Goal: Transaction & Acquisition: Download file/media

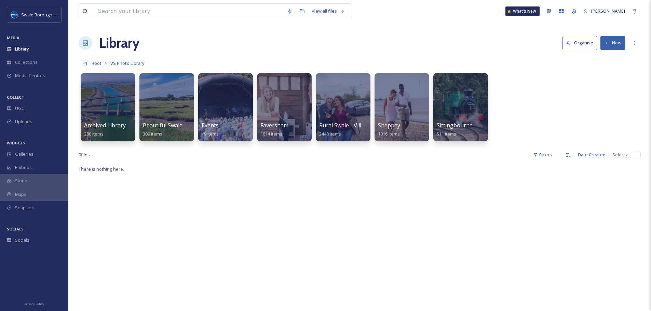
click at [288, 34] on div "Library Organise New" at bounding box center [360, 43] width 562 height 20
click at [580, 14] on div "Team Settings" at bounding box center [573, 11] width 12 height 12
click at [183, 10] on input at bounding box center [189, 11] width 189 height 15
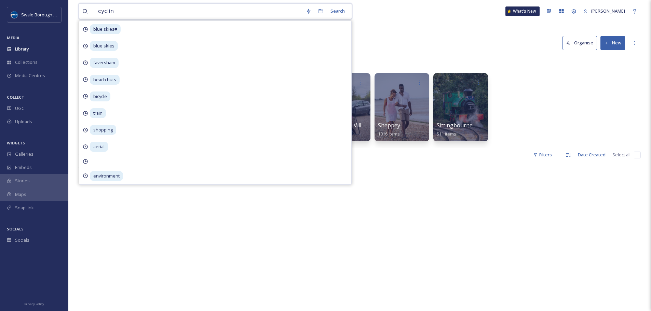
type input "cycling"
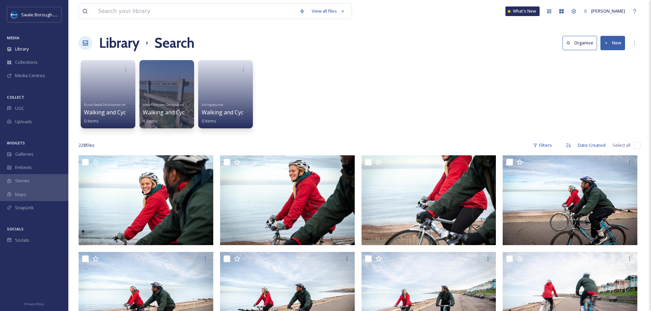
scroll to position [16, 0]
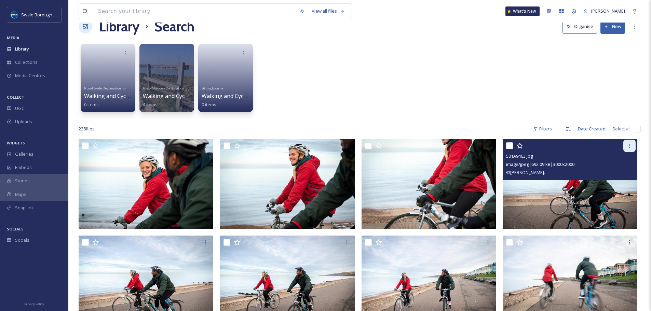
click at [626, 148] on icon at bounding box center [628, 145] width 5 height 5
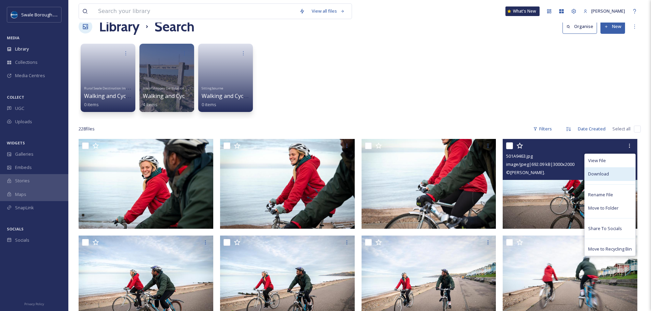
click at [616, 173] on div "Download" at bounding box center [609, 173] width 51 height 13
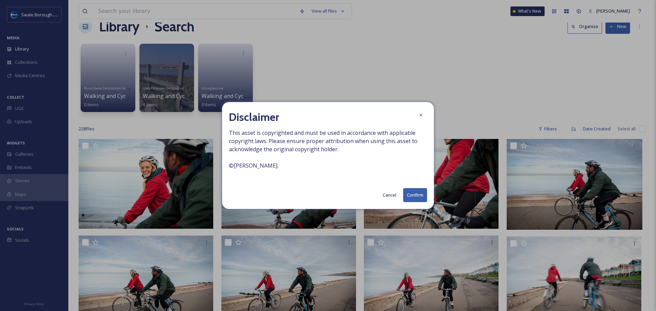
click at [411, 196] on button "Confirm" at bounding box center [415, 195] width 24 height 14
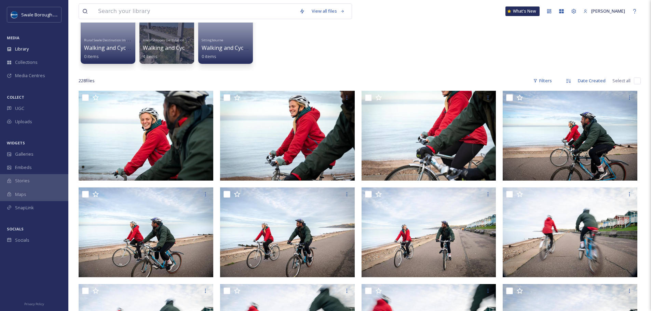
scroll to position [80, 0]
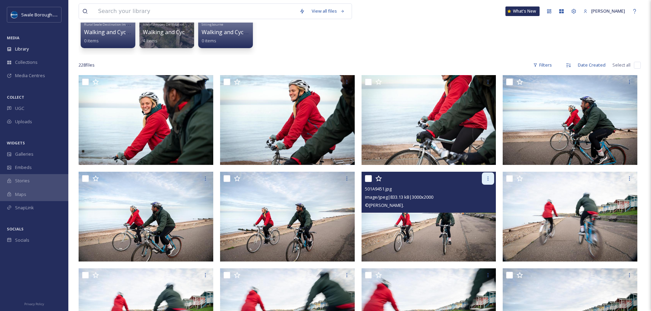
click at [484, 178] on div at bounding box center [487, 178] width 12 height 12
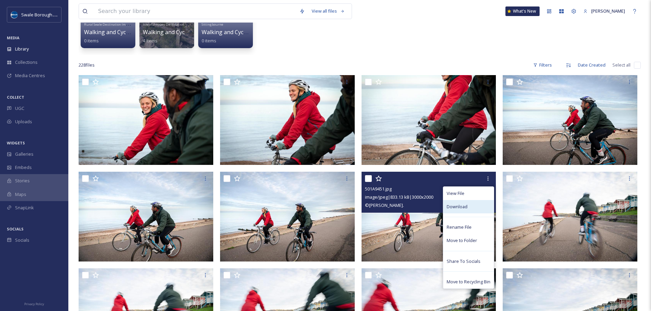
click at [481, 203] on div "Download" at bounding box center [468, 206] width 51 height 13
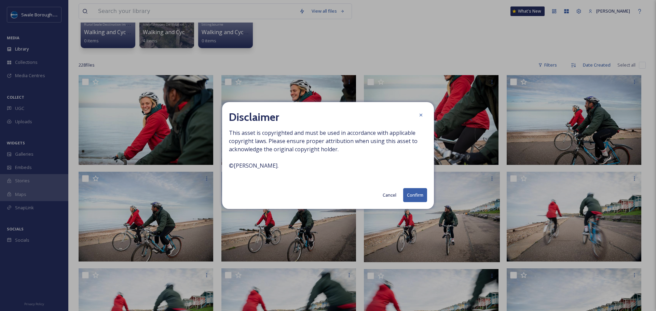
click at [415, 195] on button "Confirm" at bounding box center [415, 195] width 24 height 14
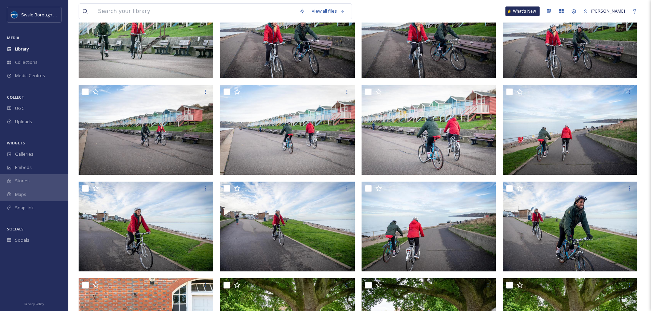
scroll to position [837, 0]
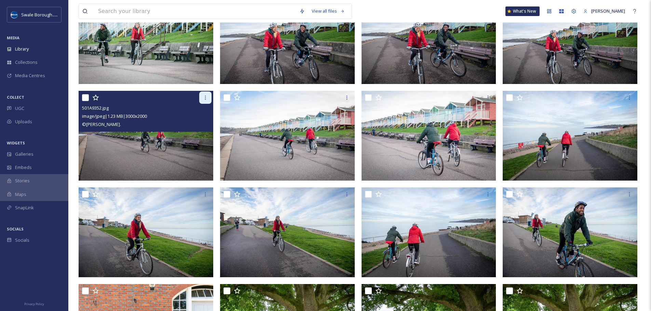
click at [205, 101] on div at bounding box center [205, 98] width 12 height 12
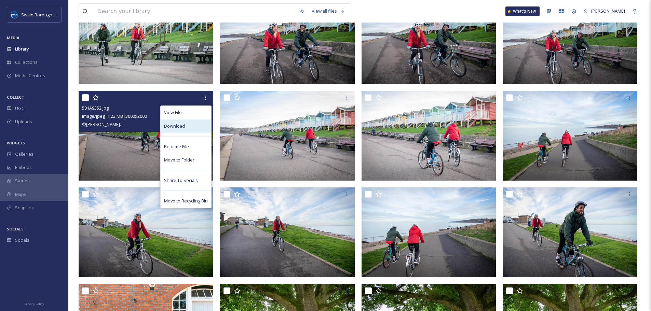
click at [199, 125] on div "Download" at bounding box center [185, 126] width 51 height 13
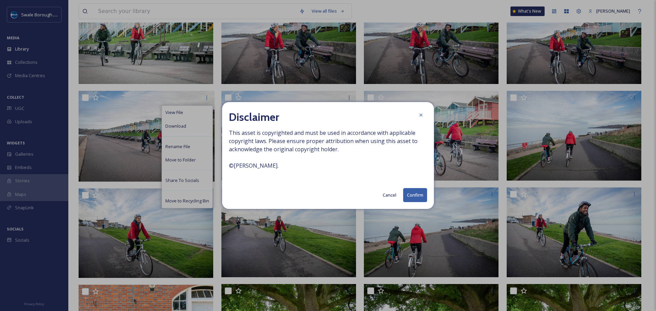
click at [420, 194] on button "Confirm" at bounding box center [415, 195] width 24 height 14
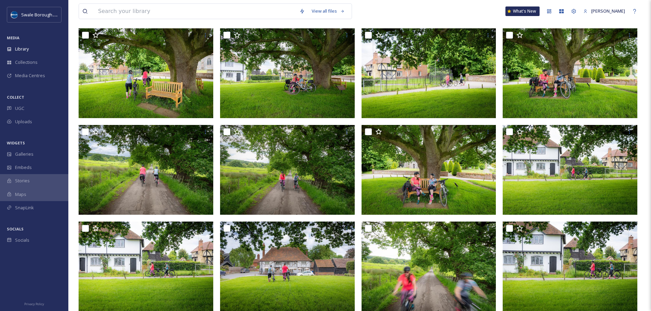
scroll to position [1195, 0]
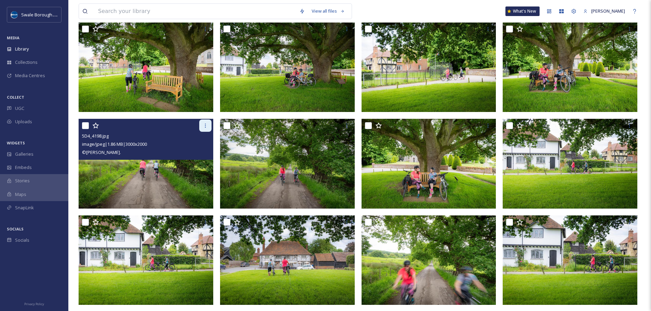
click at [207, 126] on icon at bounding box center [205, 125] width 5 height 5
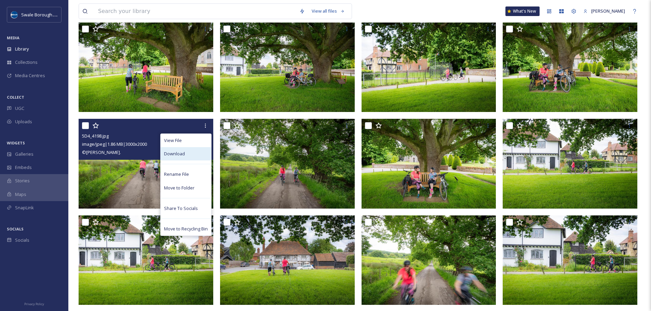
click at [198, 151] on div "Download" at bounding box center [185, 153] width 51 height 13
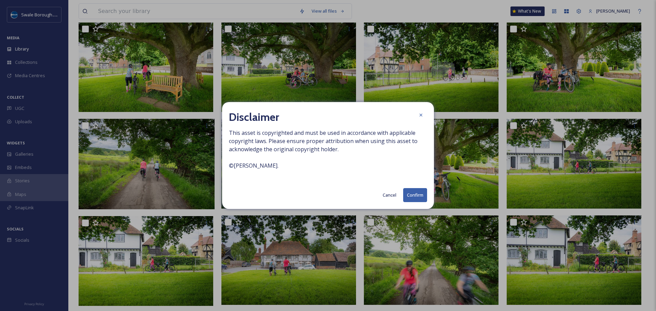
click at [411, 193] on button "Confirm" at bounding box center [415, 195] width 24 height 14
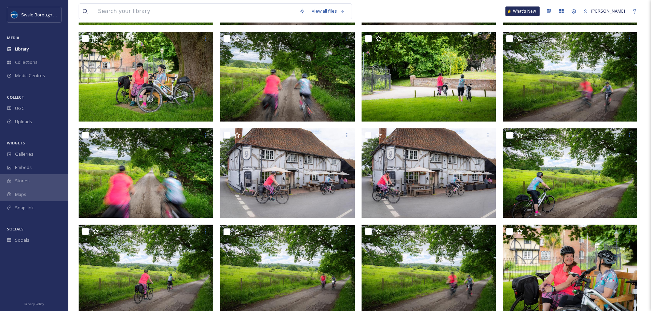
scroll to position [1578, 0]
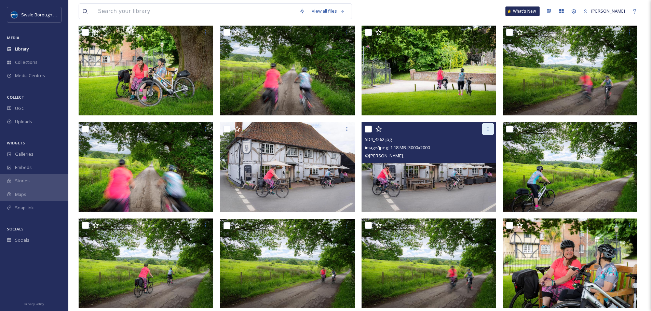
click at [486, 129] on icon at bounding box center [487, 128] width 5 height 5
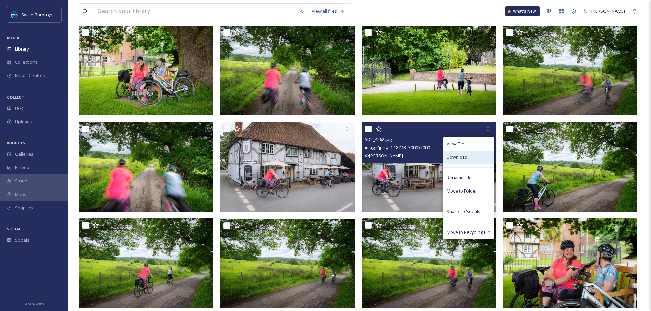
click at [480, 155] on div "Download" at bounding box center [468, 157] width 51 height 13
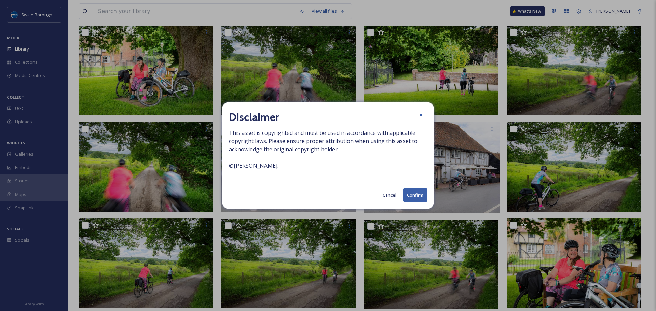
click at [416, 197] on button "Confirm" at bounding box center [415, 195] width 24 height 14
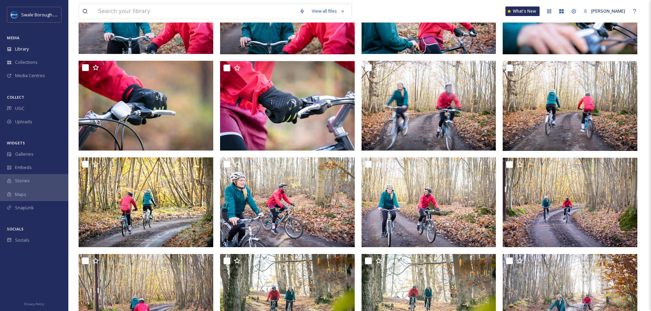
scroll to position [2610, 0]
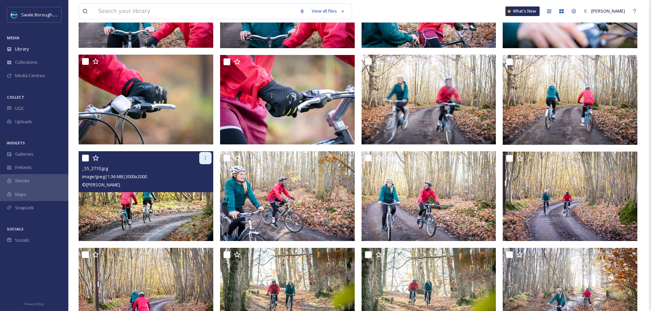
click at [204, 159] on icon at bounding box center [205, 157] width 5 height 5
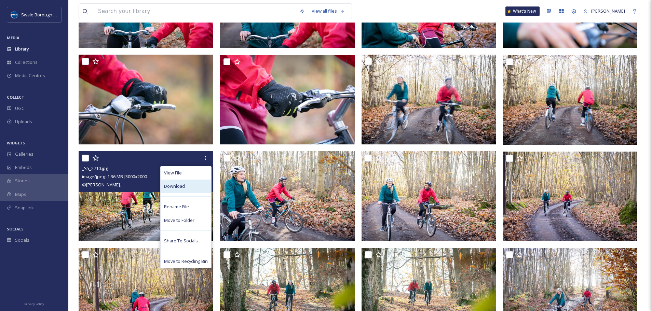
click at [196, 184] on div "Download" at bounding box center [185, 186] width 51 height 13
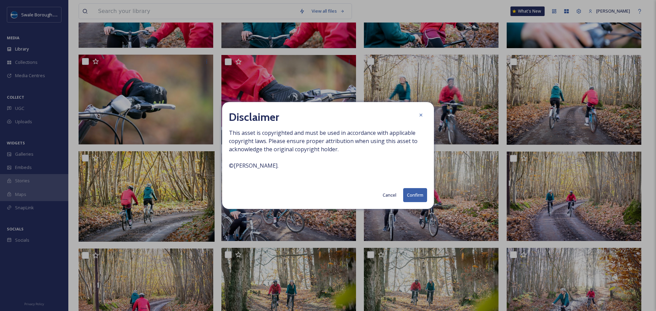
click at [415, 194] on button "Confirm" at bounding box center [415, 195] width 24 height 14
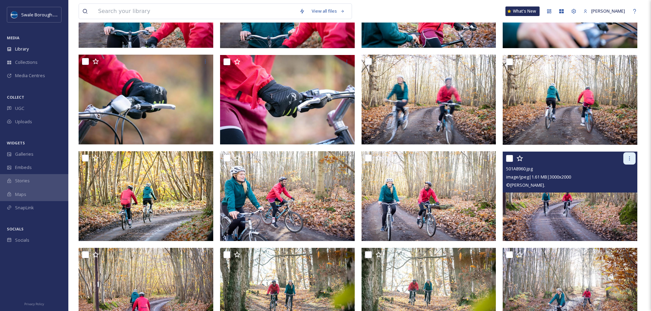
click at [628, 159] on icon at bounding box center [628, 158] width 5 height 5
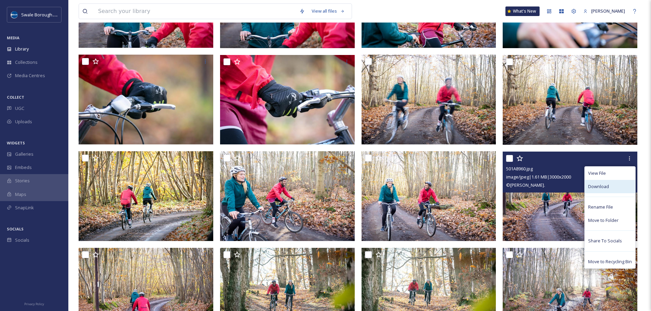
click at [602, 183] on span "Download" at bounding box center [598, 186] width 21 height 6
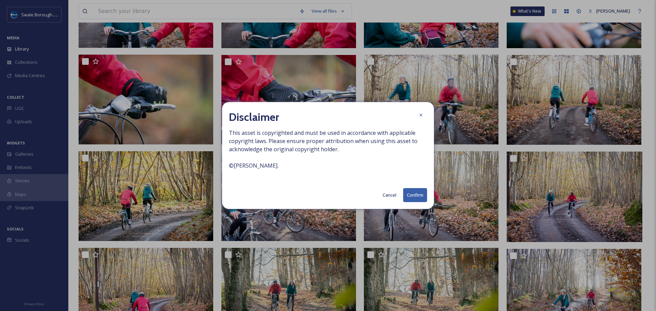
click at [420, 194] on button "Confirm" at bounding box center [415, 195] width 24 height 14
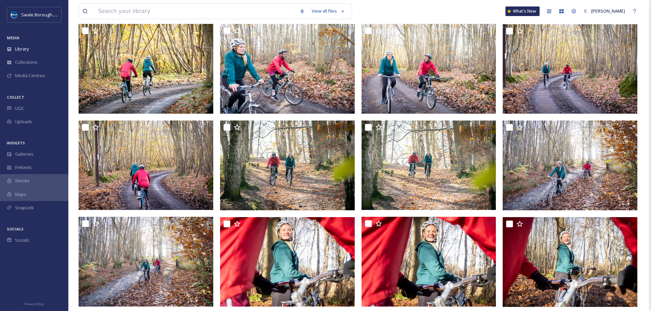
scroll to position [2744, 0]
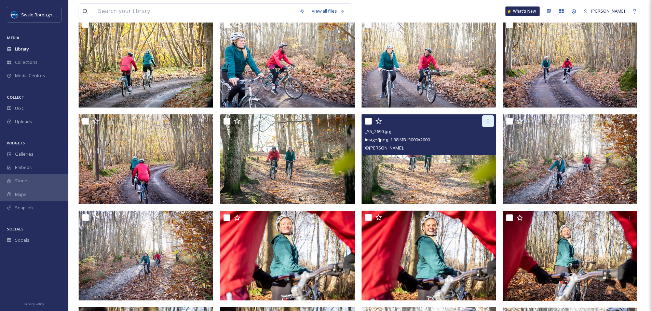
click at [486, 123] on icon at bounding box center [487, 120] width 5 height 5
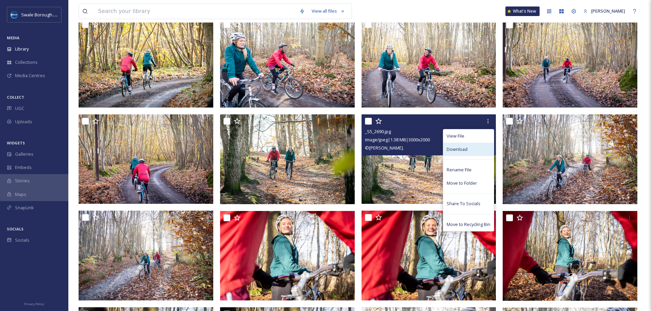
click at [467, 151] on div "Download" at bounding box center [468, 149] width 51 height 13
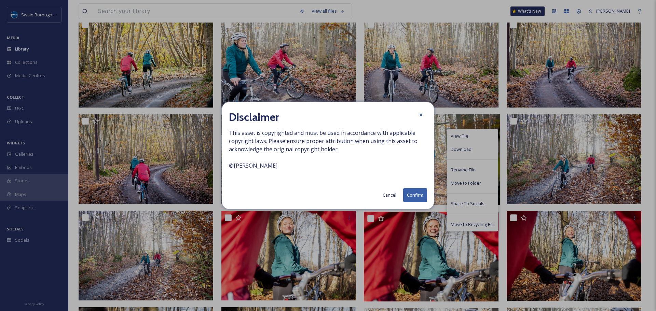
click at [421, 195] on button "Confirm" at bounding box center [415, 195] width 24 height 14
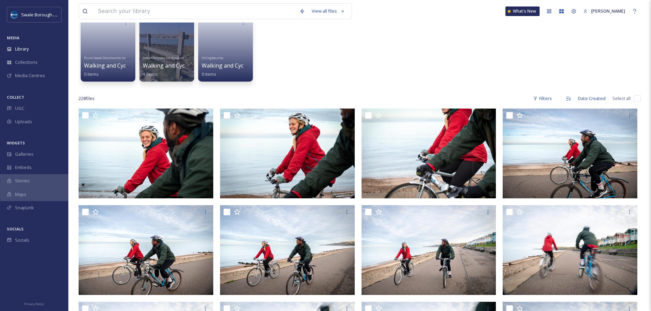
scroll to position [0, 0]
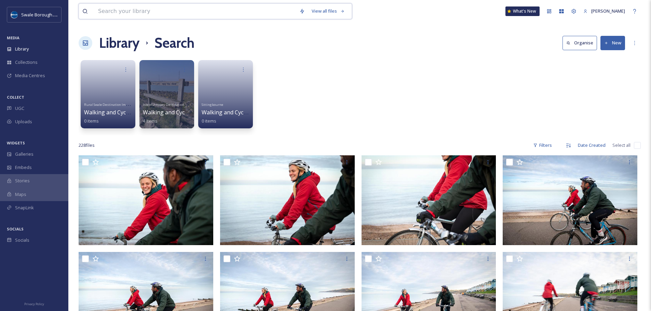
click at [174, 13] on input at bounding box center [195, 11] width 201 height 15
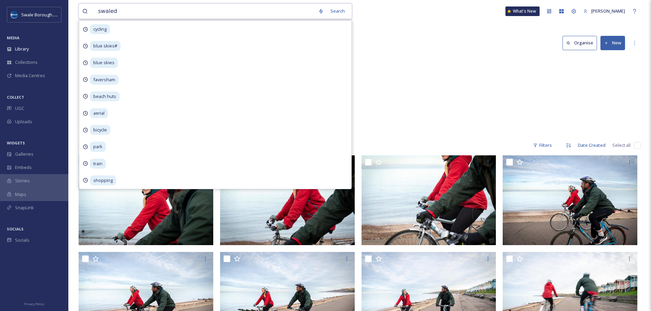
type input "swale"
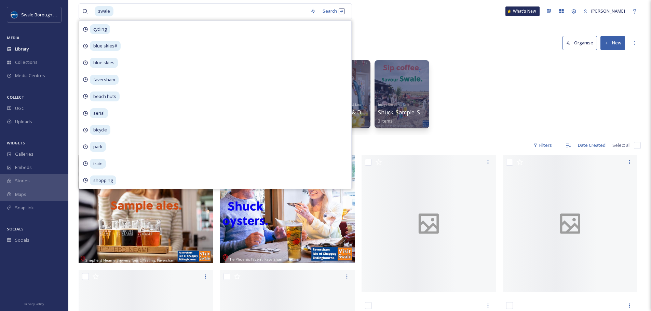
click at [369, 46] on div "Library Search Organise New" at bounding box center [360, 43] width 562 height 20
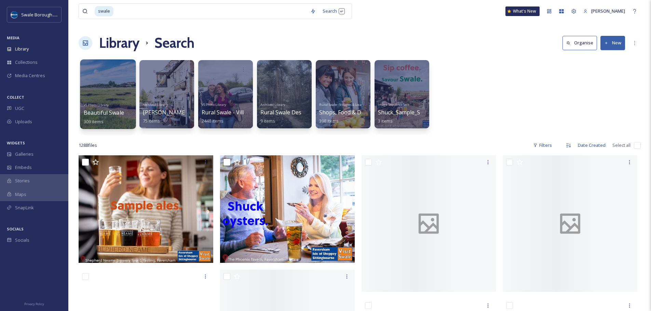
click at [127, 80] on div at bounding box center [108, 94] width 56 height 70
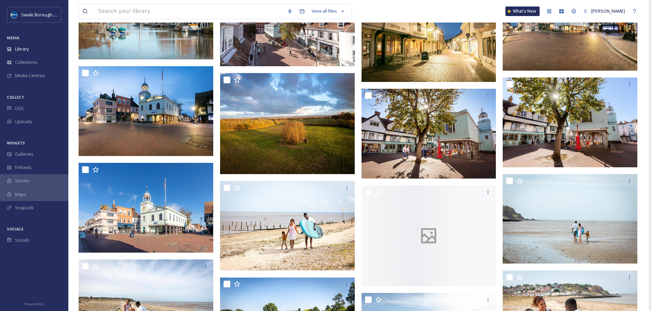
scroll to position [2242, 0]
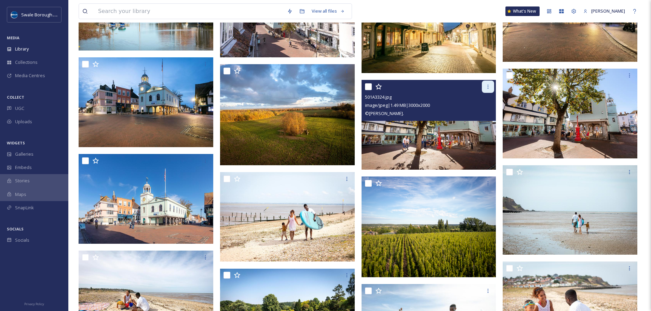
click at [488, 84] on icon at bounding box center [487, 86] width 5 height 5
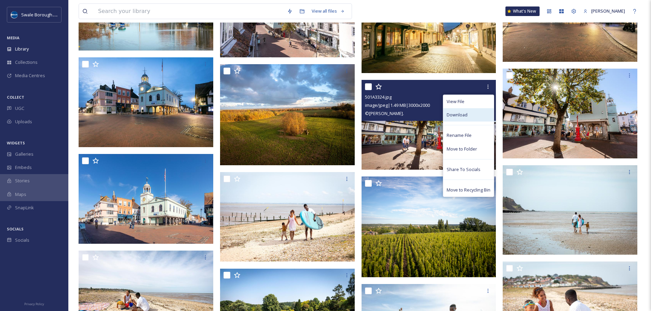
click at [472, 111] on div "Download" at bounding box center [468, 114] width 51 height 13
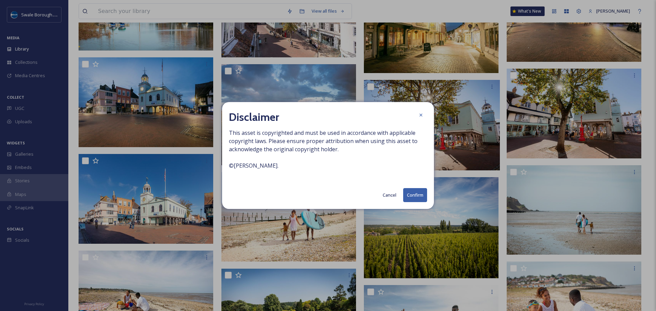
click at [413, 193] on button "Confirm" at bounding box center [415, 195] width 24 height 14
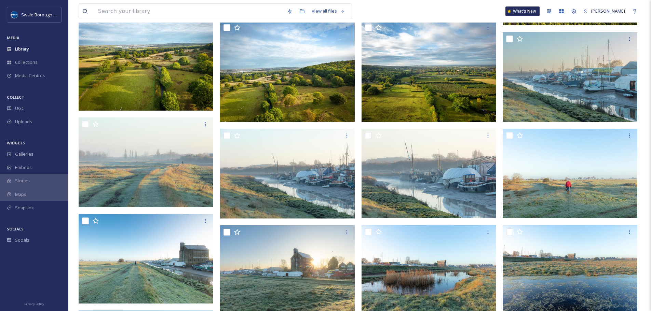
scroll to position [0, 0]
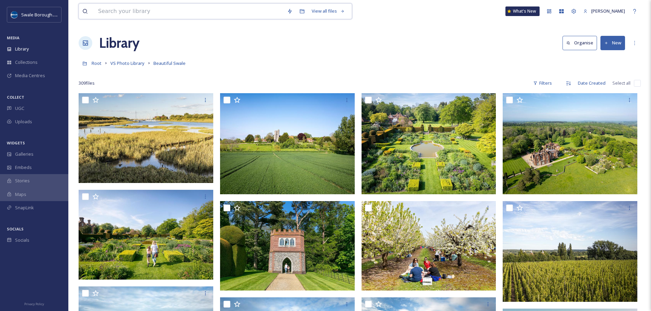
click at [160, 16] on input at bounding box center [189, 11] width 189 height 15
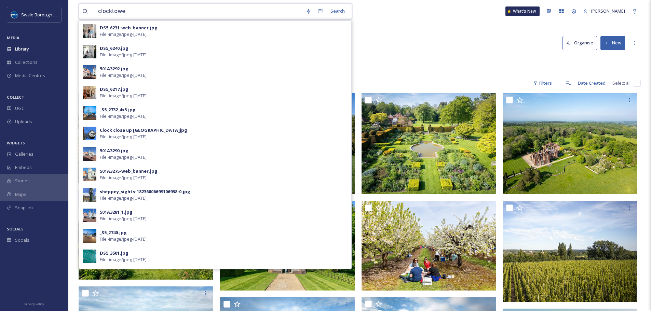
type input "clocktower"
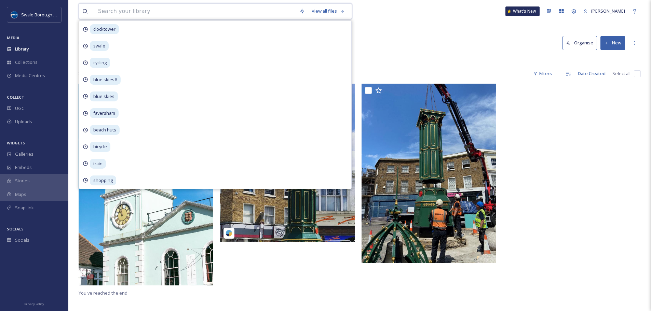
click at [160, 12] on input at bounding box center [195, 11] width 201 height 15
type input "sittingbourne"
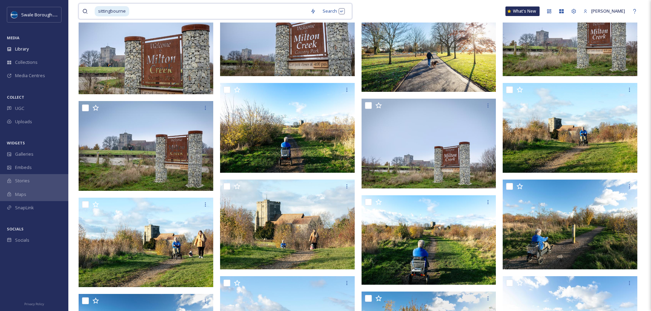
scroll to position [2242, 0]
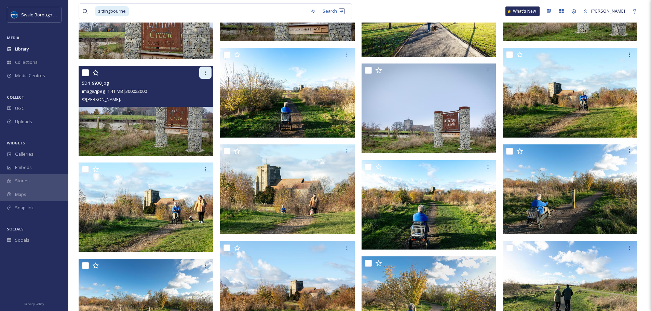
click at [204, 79] on div at bounding box center [205, 73] width 12 height 12
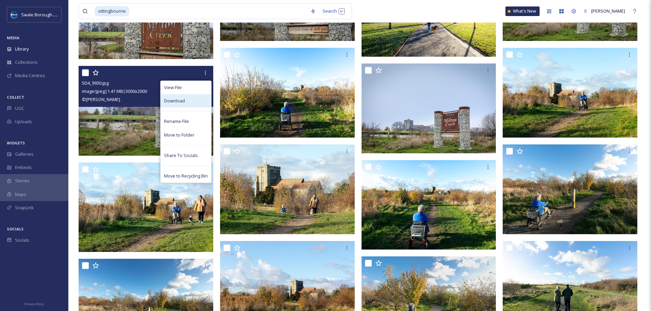
click at [193, 103] on div "Download" at bounding box center [185, 100] width 51 height 13
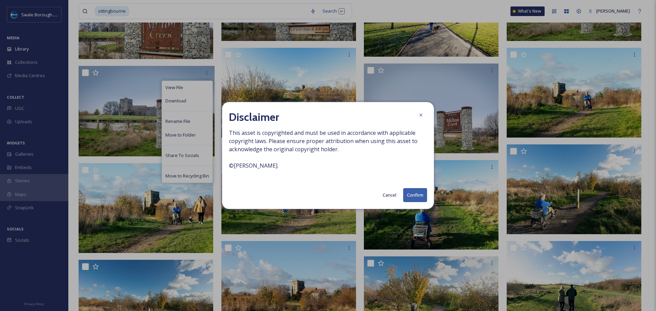
click at [418, 195] on button "Confirm" at bounding box center [415, 195] width 24 height 14
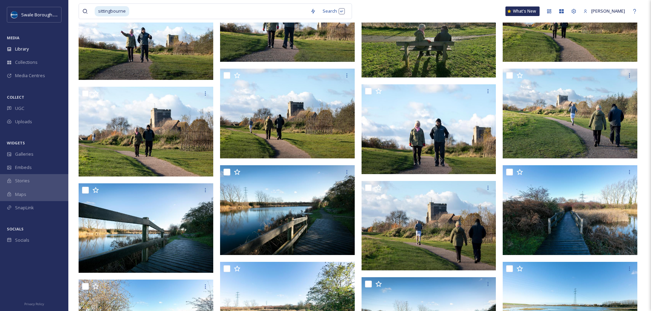
scroll to position [2820, 0]
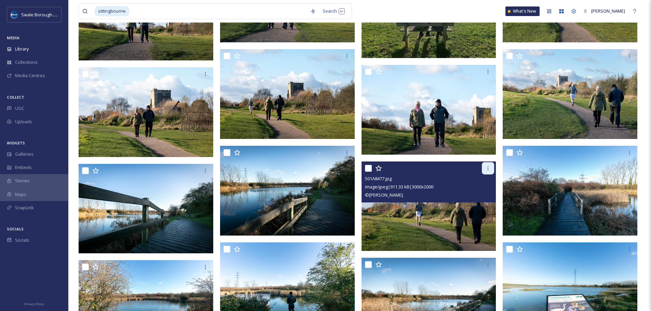
click at [489, 169] on icon at bounding box center [487, 168] width 5 height 5
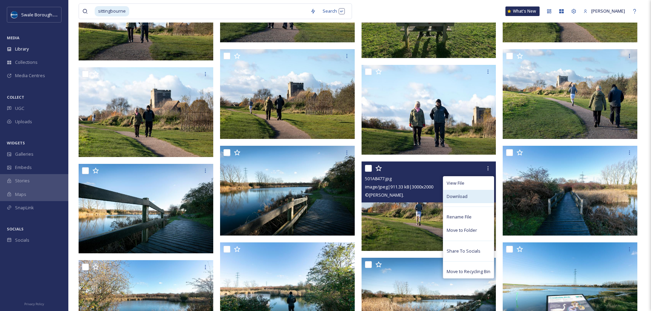
click at [475, 194] on div "Download" at bounding box center [468, 196] width 51 height 13
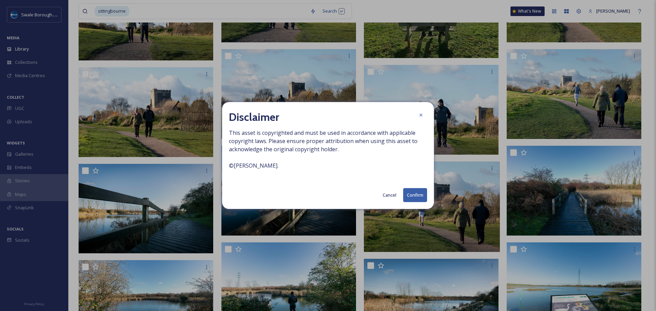
click at [419, 193] on button "Confirm" at bounding box center [415, 195] width 24 height 14
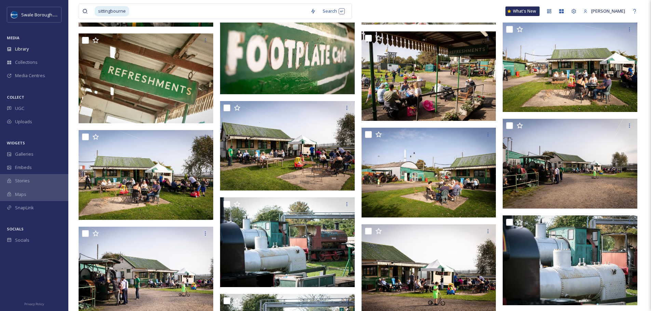
scroll to position [0, 0]
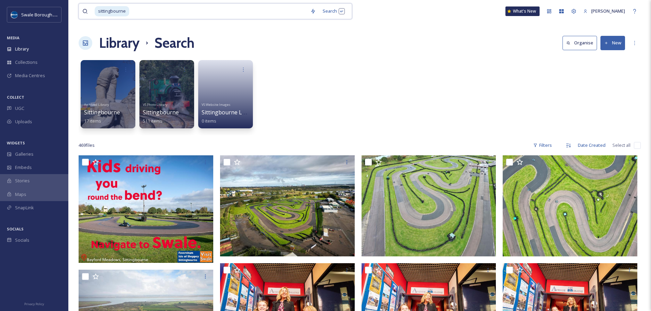
click at [201, 14] on input at bounding box center [218, 11] width 177 height 15
type input "s"
type input "travel"
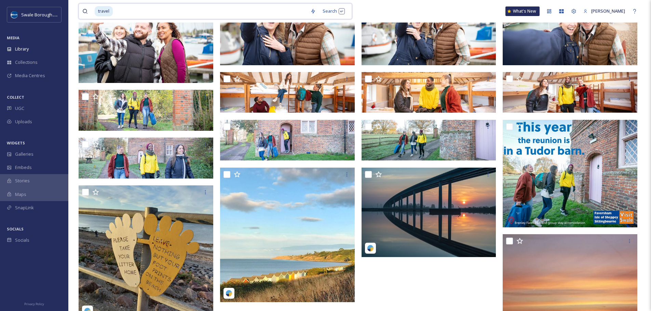
scroll to position [1273, 0]
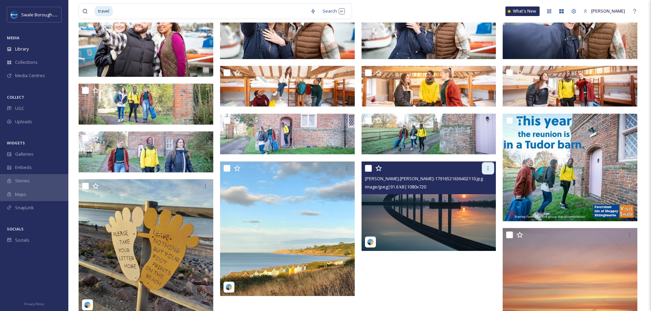
click at [485, 170] on icon at bounding box center [487, 168] width 5 height 5
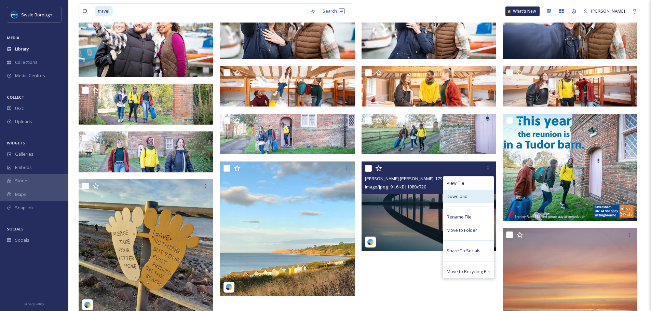
click at [468, 195] on div "Download" at bounding box center [468, 196] width 51 height 13
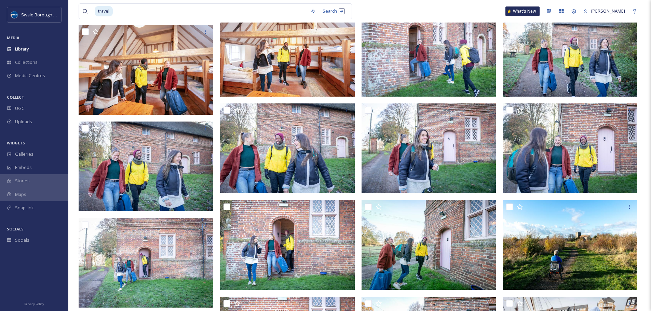
scroll to position [760, 0]
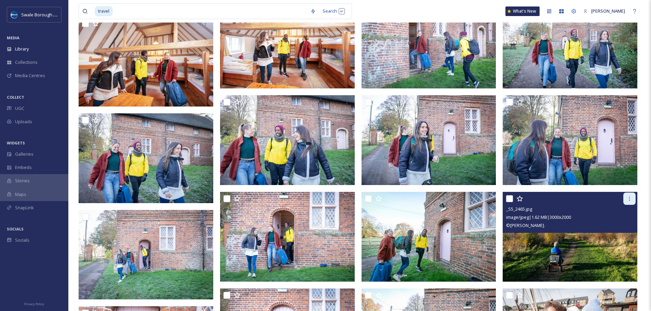
click at [627, 197] on icon at bounding box center [628, 198] width 5 height 5
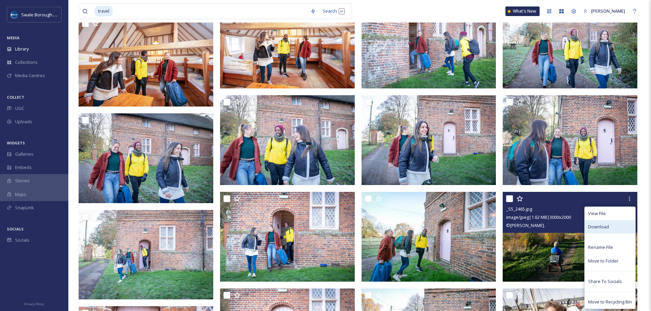
click at [597, 229] on span "Download" at bounding box center [598, 227] width 21 height 6
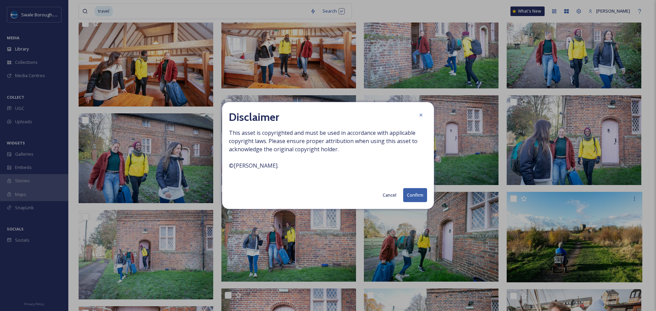
click at [424, 190] on button "Confirm" at bounding box center [415, 195] width 24 height 14
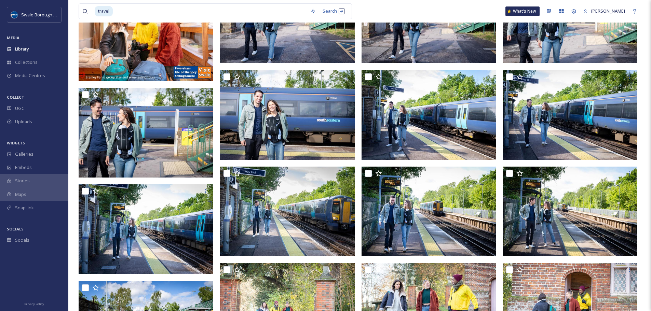
scroll to position [0, 0]
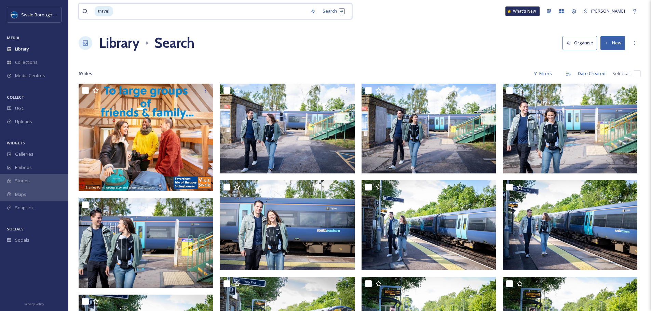
click at [187, 8] on input at bounding box center [209, 11] width 193 height 15
type input "t"
type input "roads"
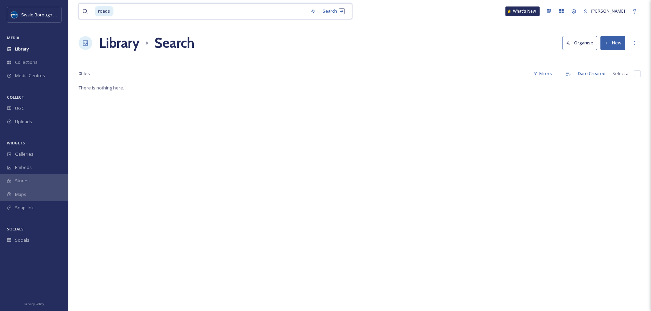
click at [187, 8] on input at bounding box center [210, 11] width 193 height 15
type input "r"
type input "road"
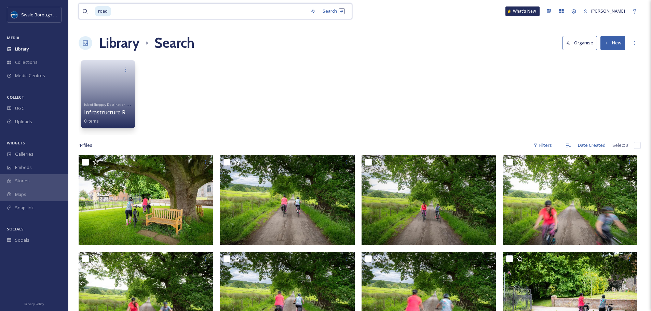
click at [169, 10] on input at bounding box center [209, 11] width 195 height 15
type input "r"
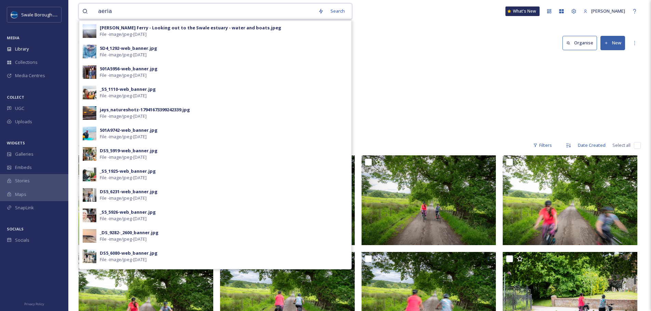
type input "aerial"
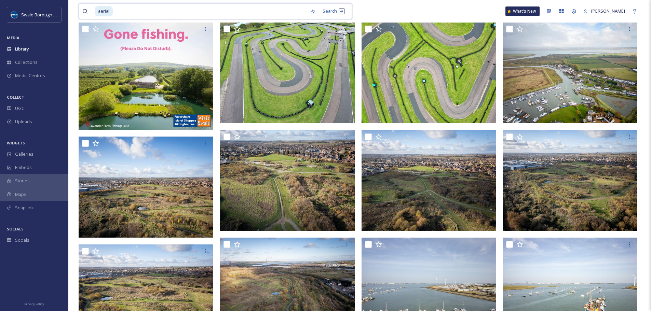
scroll to position [75, 0]
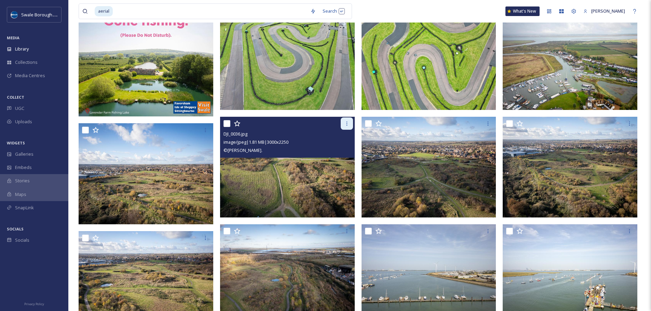
click at [343, 122] on div at bounding box center [346, 123] width 12 height 12
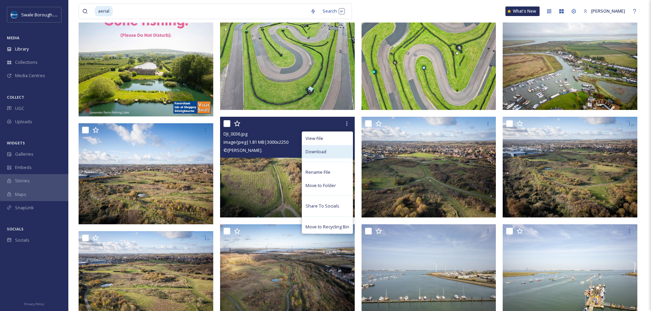
click at [337, 147] on div "Download" at bounding box center [327, 151] width 51 height 13
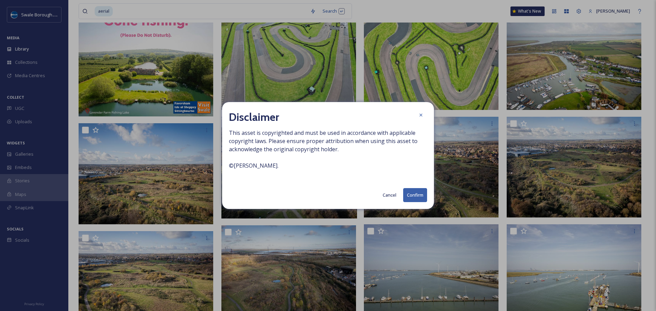
click at [418, 195] on button "Confirm" at bounding box center [415, 195] width 24 height 14
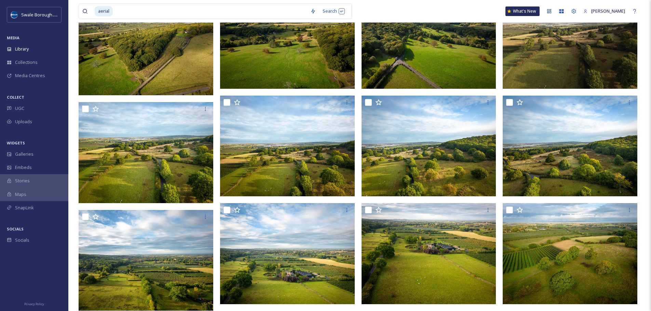
scroll to position [0, 0]
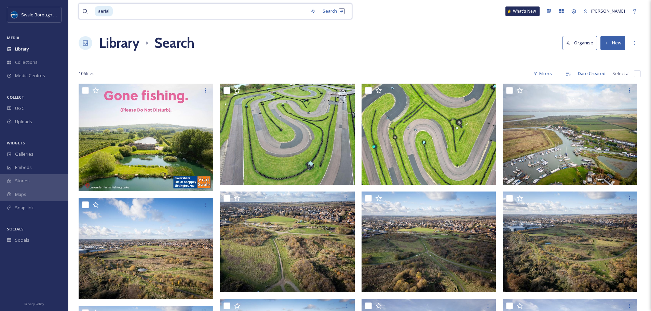
click at [175, 7] on input at bounding box center [209, 11] width 193 height 15
type input "a"
type input "walking"
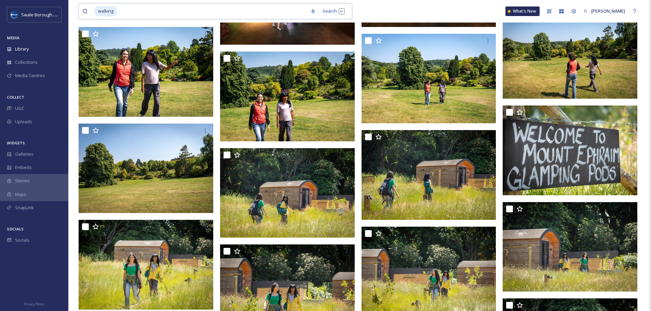
scroll to position [3410, 0]
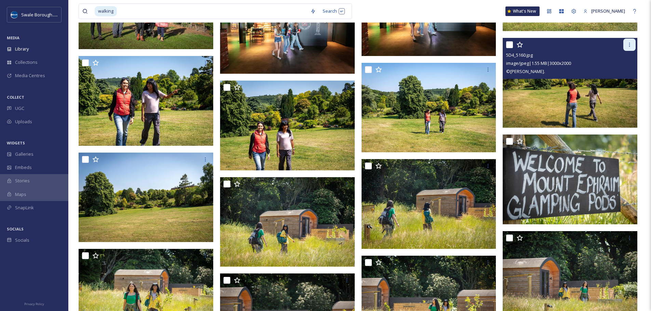
click at [627, 43] on icon at bounding box center [628, 44] width 5 height 5
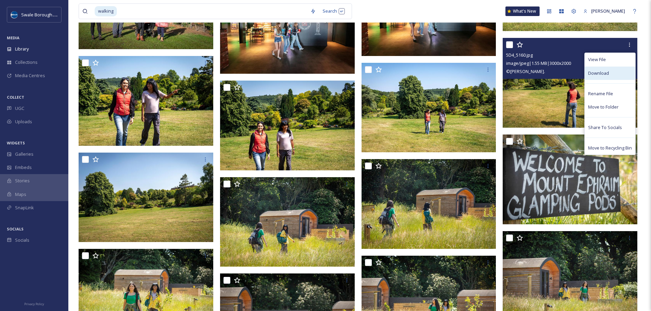
click at [605, 74] on span "Download" at bounding box center [598, 73] width 21 height 6
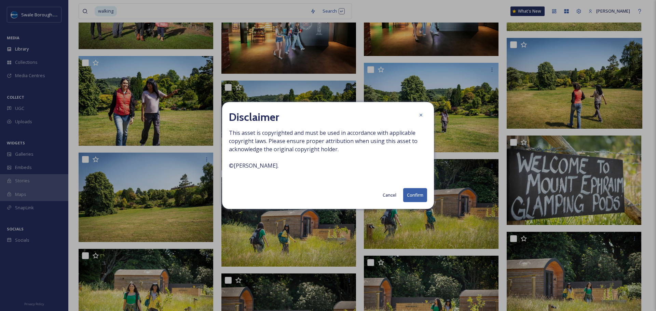
click at [417, 193] on button "Confirm" at bounding box center [415, 195] width 24 height 14
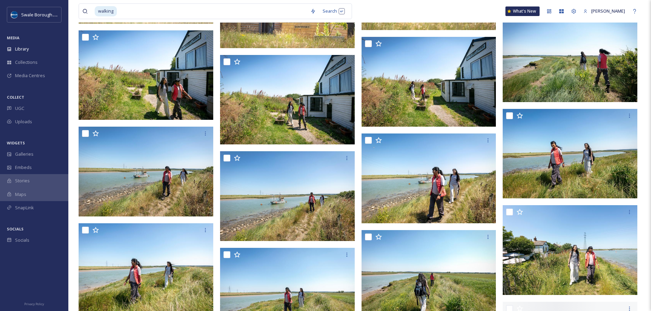
scroll to position [3845, 0]
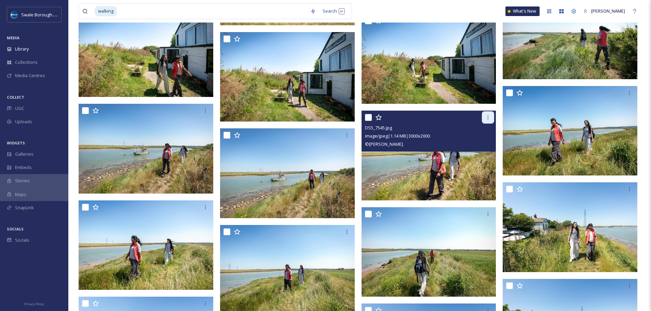
click at [485, 115] on icon at bounding box center [487, 117] width 5 height 5
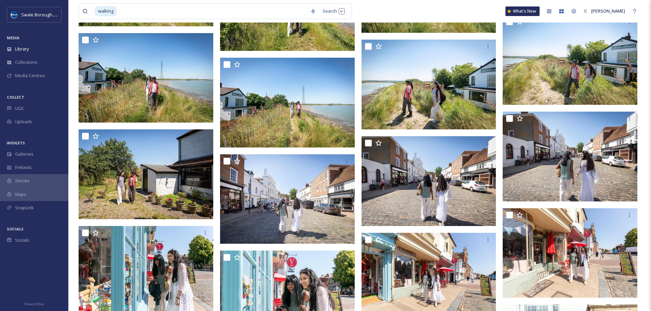
scroll to position [4288, 0]
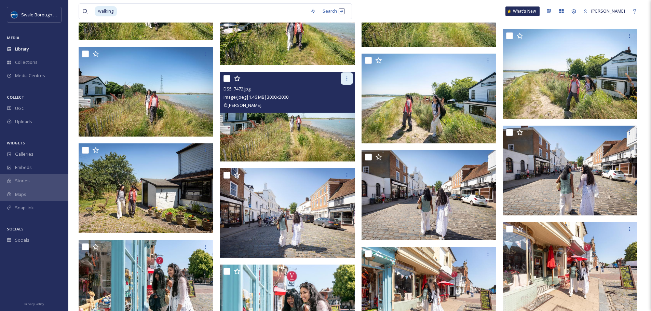
click at [344, 78] on icon at bounding box center [346, 78] width 5 height 5
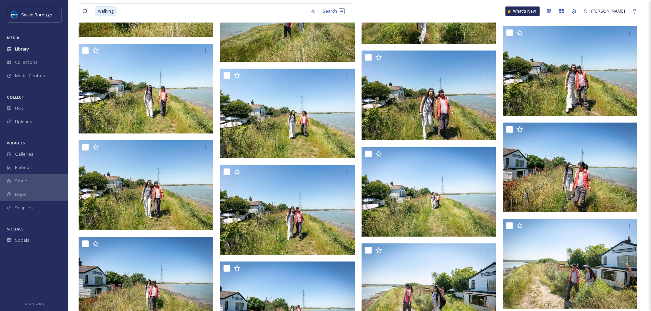
scroll to position [4113, 0]
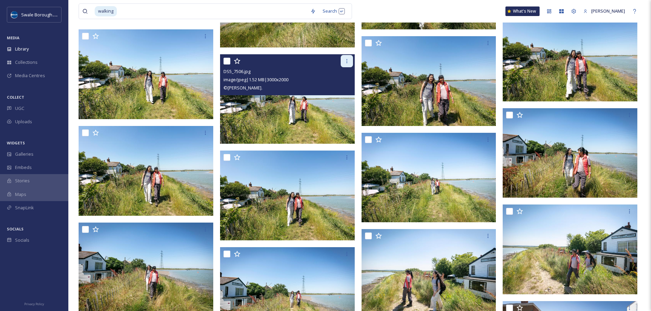
click at [347, 59] on icon at bounding box center [346, 60] width 5 height 5
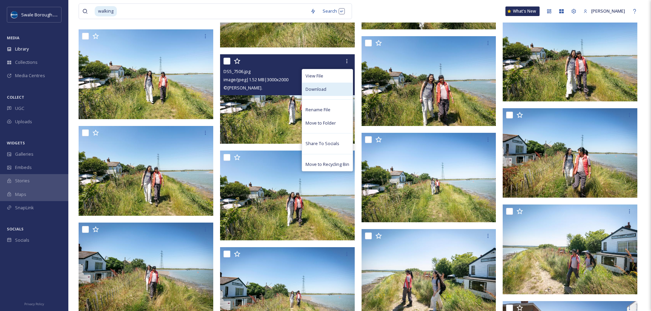
click at [336, 85] on div "Download" at bounding box center [327, 89] width 51 height 13
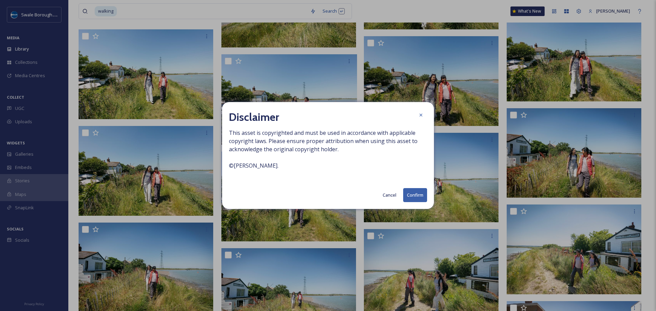
click at [412, 195] on button "Confirm" at bounding box center [415, 195] width 24 height 14
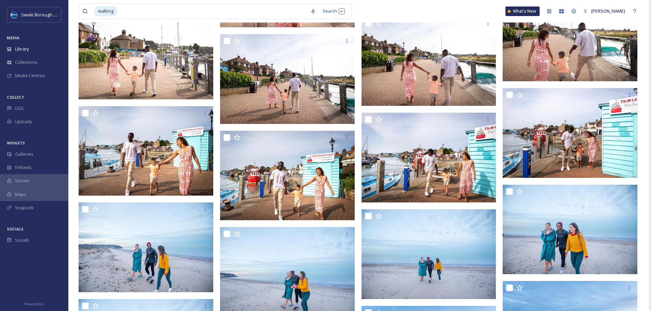
scroll to position [6522, 0]
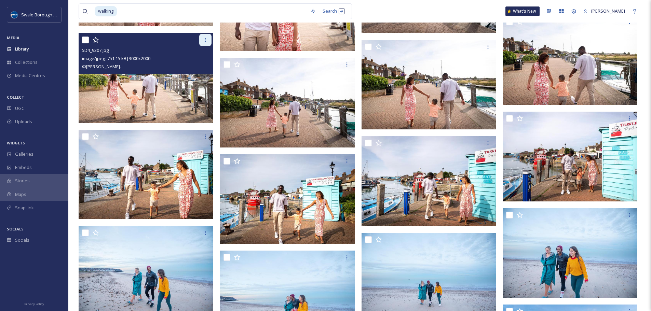
click at [208, 40] on icon at bounding box center [205, 39] width 5 height 5
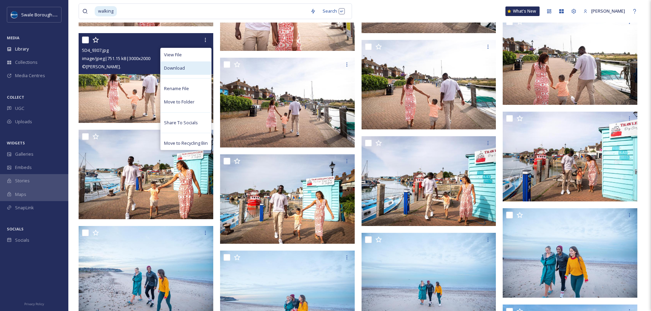
click at [196, 69] on div "Download" at bounding box center [185, 67] width 51 height 13
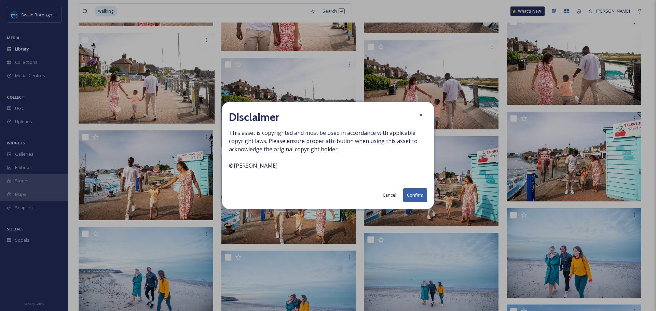
click at [419, 194] on button "Confirm" at bounding box center [415, 195] width 24 height 14
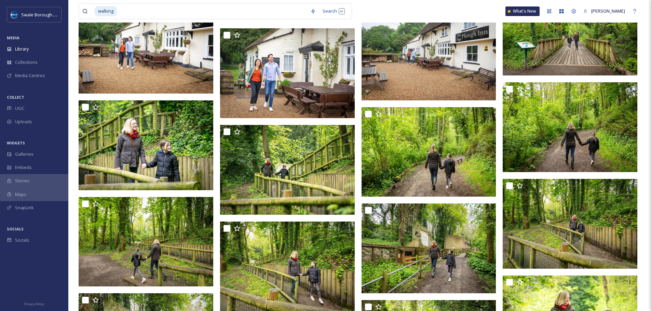
scroll to position [9866, 0]
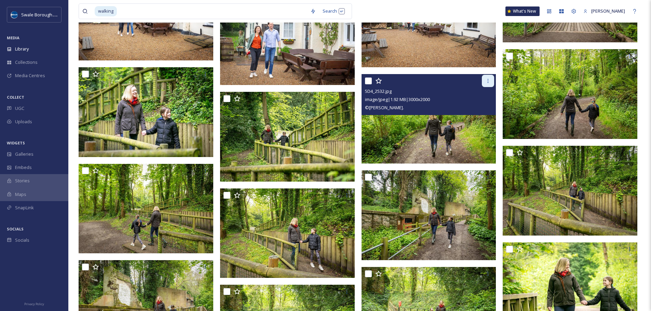
click at [489, 82] on icon at bounding box center [487, 80] width 5 height 5
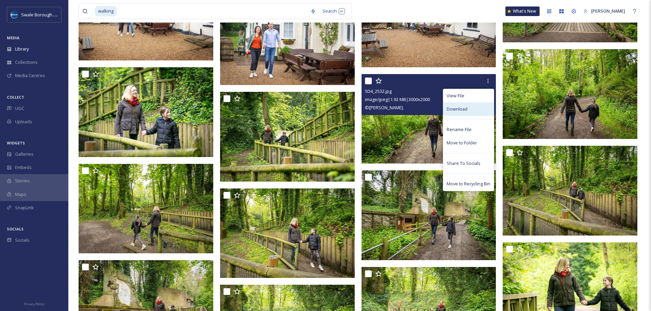
click at [464, 111] on span "Download" at bounding box center [456, 109] width 21 height 6
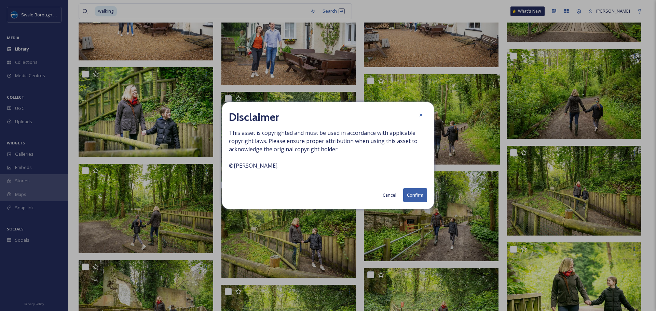
click at [420, 193] on button "Confirm" at bounding box center [415, 195] width 24 height 14
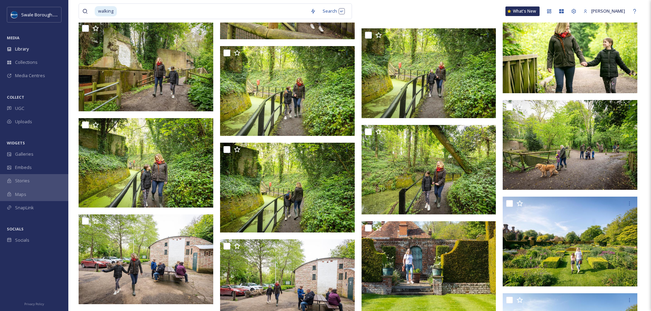
scroll to position [10139, 0]
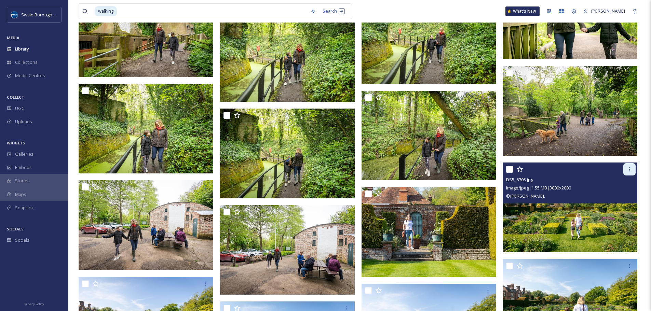
click at [629, 170] on icon at bounding box center [628, 169] width 5 height 5
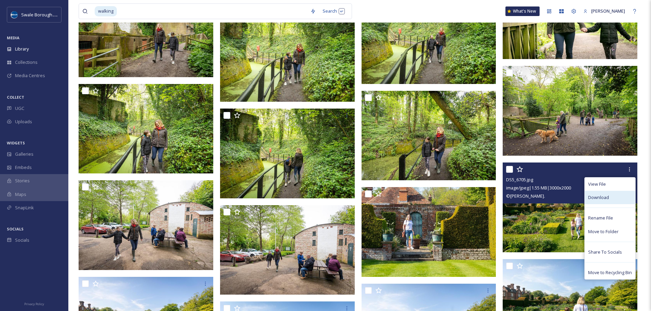
click at [599, 198] on span "Download" at bounding box center [598, 197] width 21 height 6
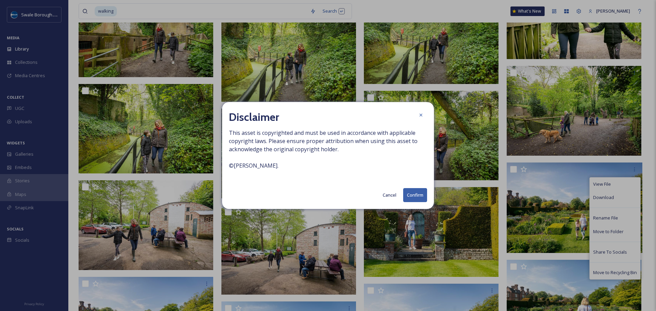
click at [411, 200] on button "Confirm" at bounding box center [415, 195] width 24 height 14
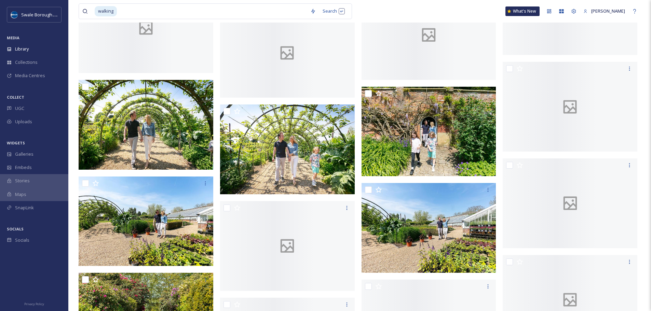
scroll to position [12637, 0]
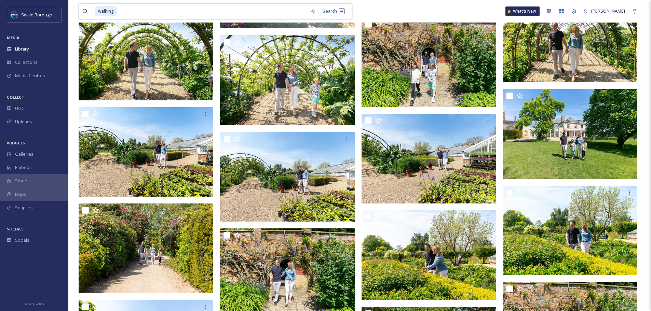
click at [133, 14] on input at bounding box center [211, 11] width 189 height 15
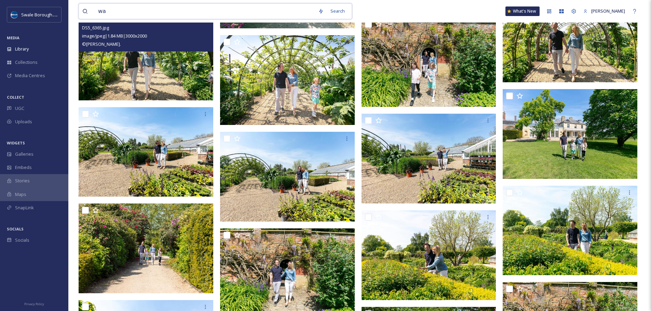
type input "w"
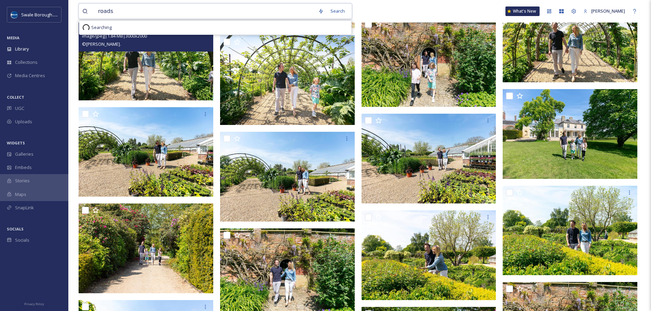
type input "road"
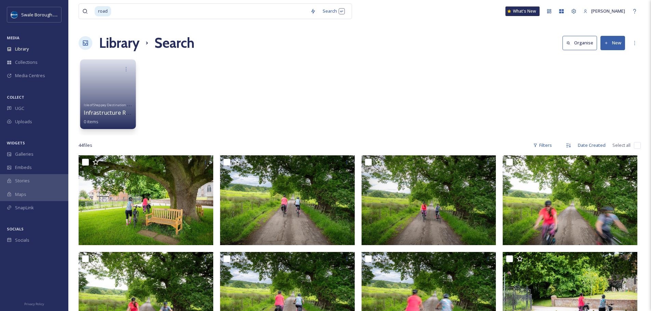
click at [109, 80] on link at bounding box center [108, 87] width 49 height 25
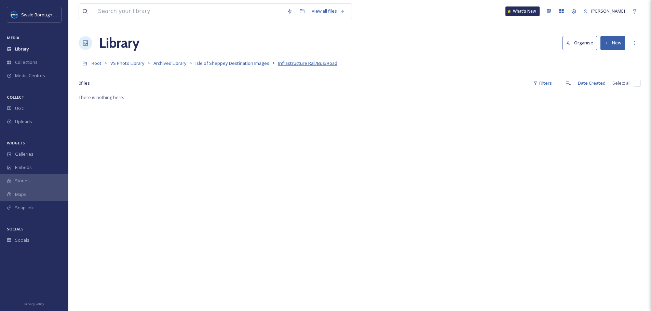
click at [293, 66] on span "Infrastructure Rail/Bus/Road" at bounding box center [307, 63] width 59 height 6
click at [137, 62] on span "VS Photo Library" at bounding box center [127, 63] width 34 height 6
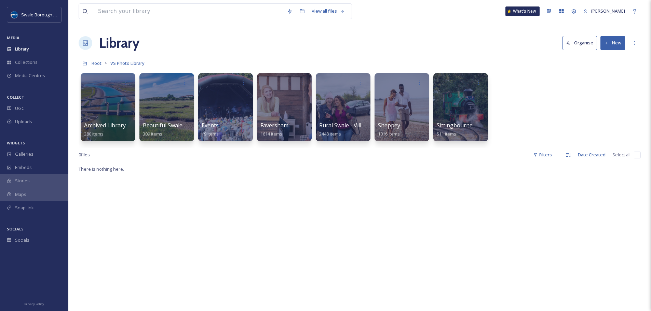
click at [146, 3] on div "View all files" at bounding box center [215, 11] width 273 height 16
click at [153, 11] on input at bounding box center [189, 11] width 189 height 15
type input "infrastructure"
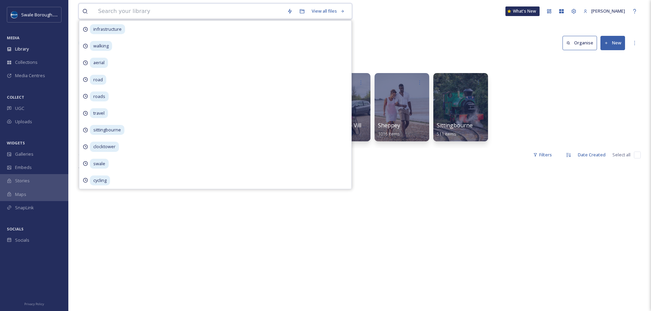
click at [118, 12] on input at bounding box center [189, 11] width 189 height 15
type input "bus"
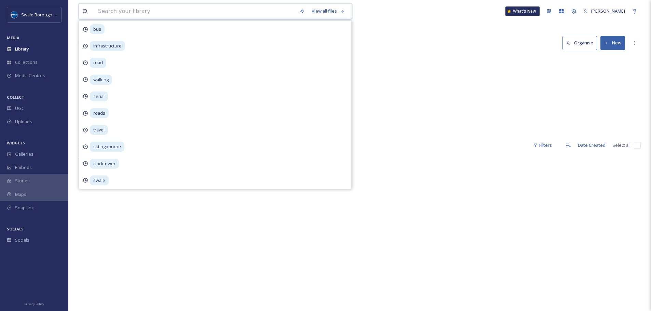
click at [118, 12] on input at bounding box center [195, 11] width 201 height 15
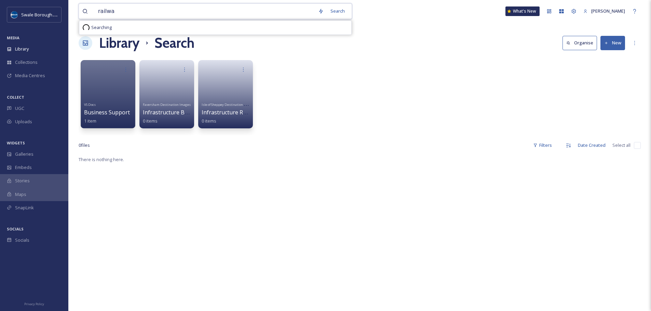
type input "railway"
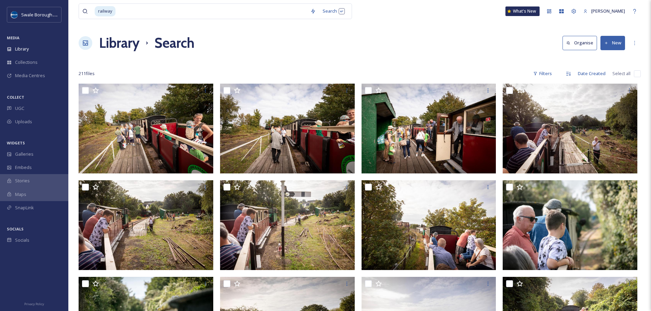
click at [411, 68] on div "211 file s Filters Date Created Select all" at bounding box center [360, 73] width 562 height 13
click at [221, 13] on input at bounding box center [211, 11] width 191 height 15
type input "r"
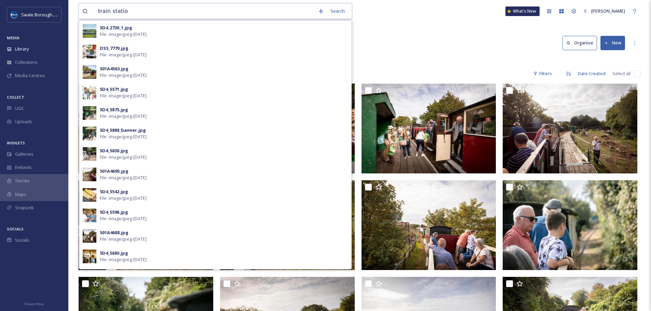
type input "train station"
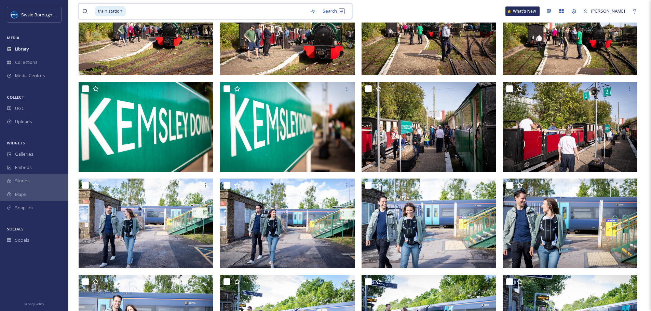
scroll to position [296, 0]
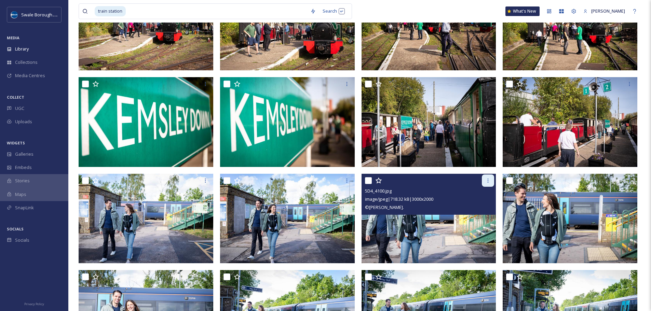
click at [484, 185] on div at bounding box center [487, 181] width 12 height 12
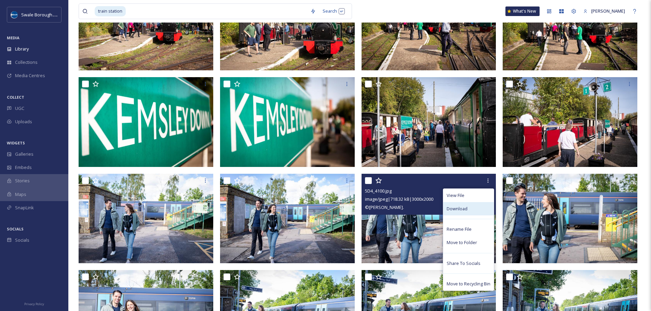
click at [471, 206] on div "Download" at bounding box center [468, 208] width 51 height 13
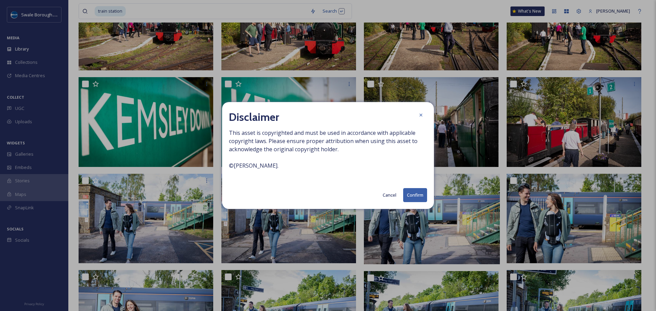
click at [414, 195] on button "Confirm" at bounding box center [415, 195] width 24 height 14
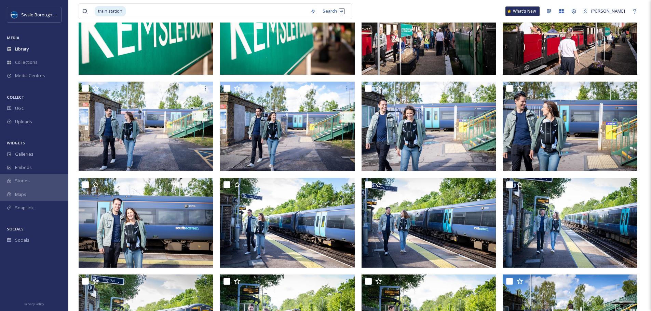
scroll to position [389, 0]
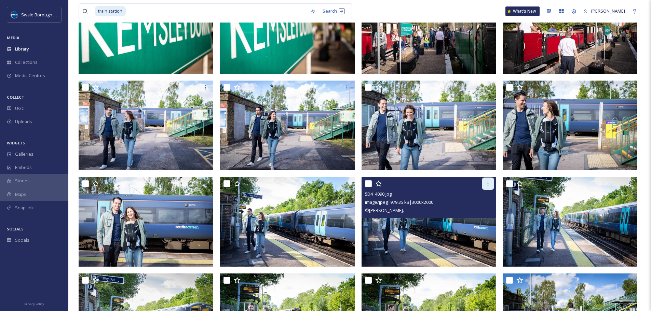
click at [489, 183] on icon at bounding box center [487, 183] width 5 height 5
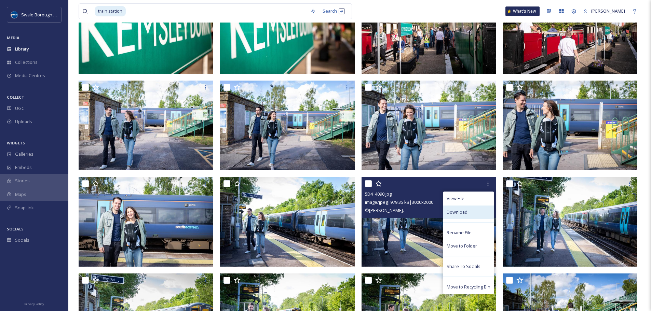
click at [456, 215] on span "Download" at bounding box center [456, 212] width 21 height 6
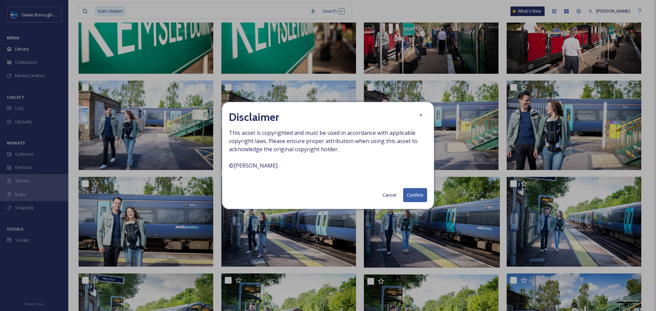
click at [415, 196] on button "Confirm" at bounding box center [415, 195] width 24 height 14
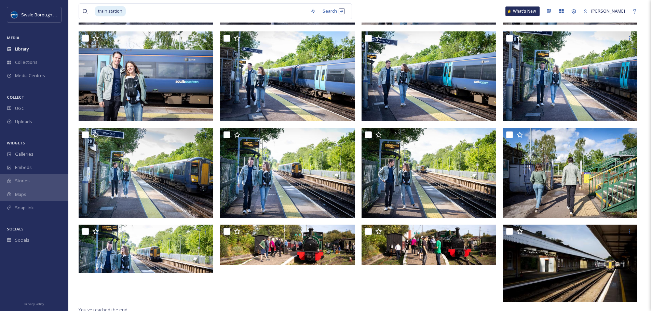
scroll to position [538, 0]
